Goal: Find specific page/section: Find specific page/section

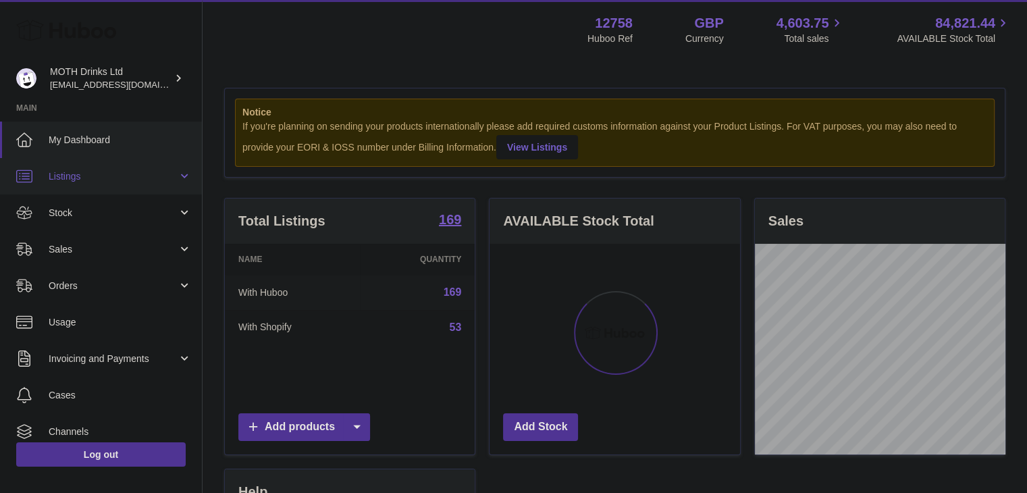
scroll to position [211, 251]
click at [101, 207] on span "Stock" at bounding box center [113, 213] width 129 height 13
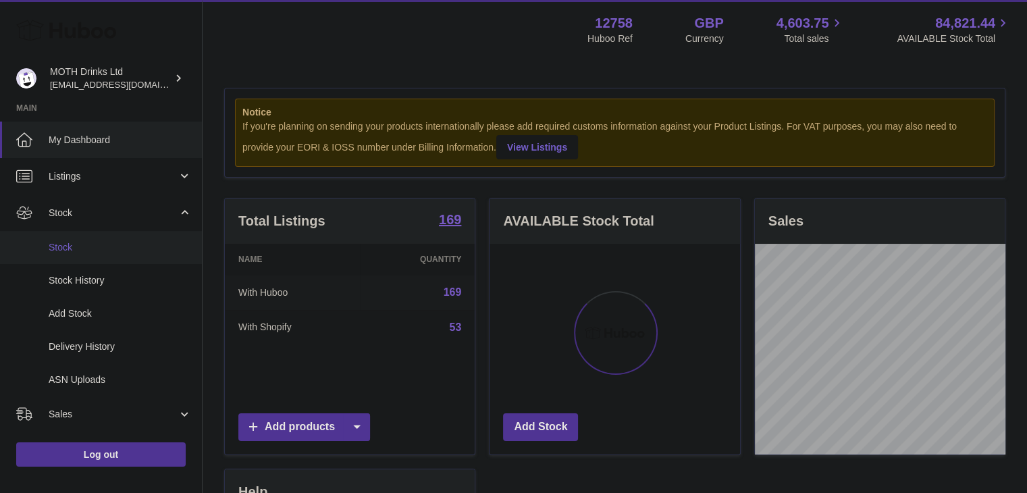
click at [105, 245] on span "Stock" at bounding box center [120, 247] width 143 height 13
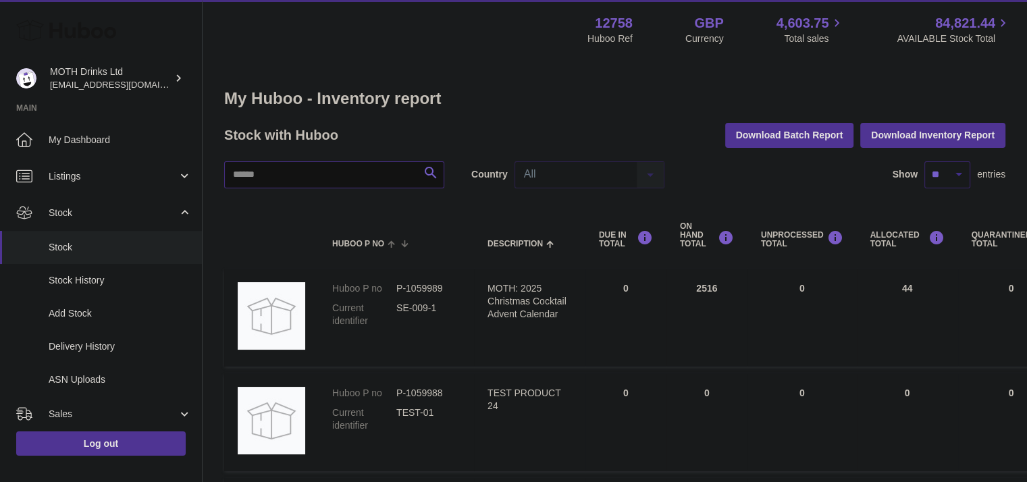
click at [313, 161] on input "text" at bounding box center [334, 174] width 220 height 27
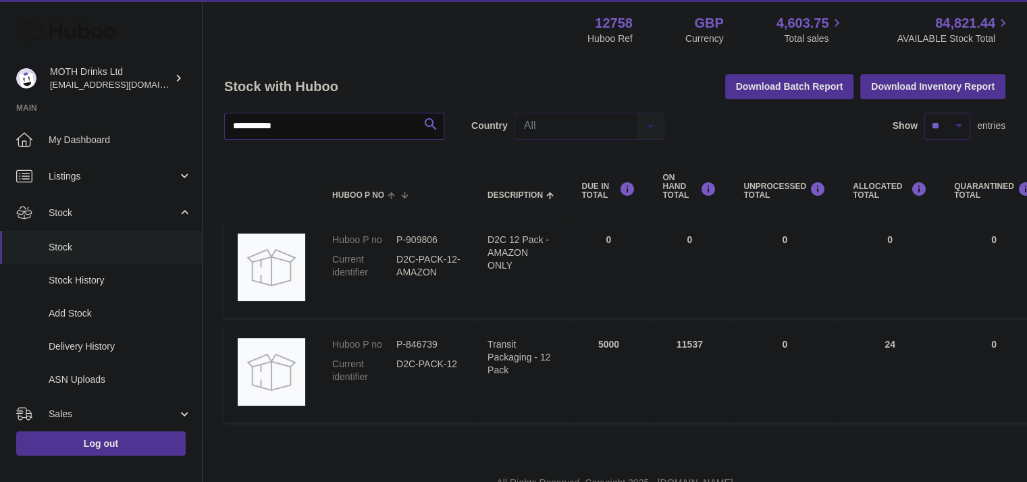
scroll to position [49, 0]
type input "**********"
click at [415, 343] on dd "P-846739" at bounding box center [428, 344] width 64 height 13
copy dd "846739"
